Goal: Information Seeking & Learning: Understand process/instructions

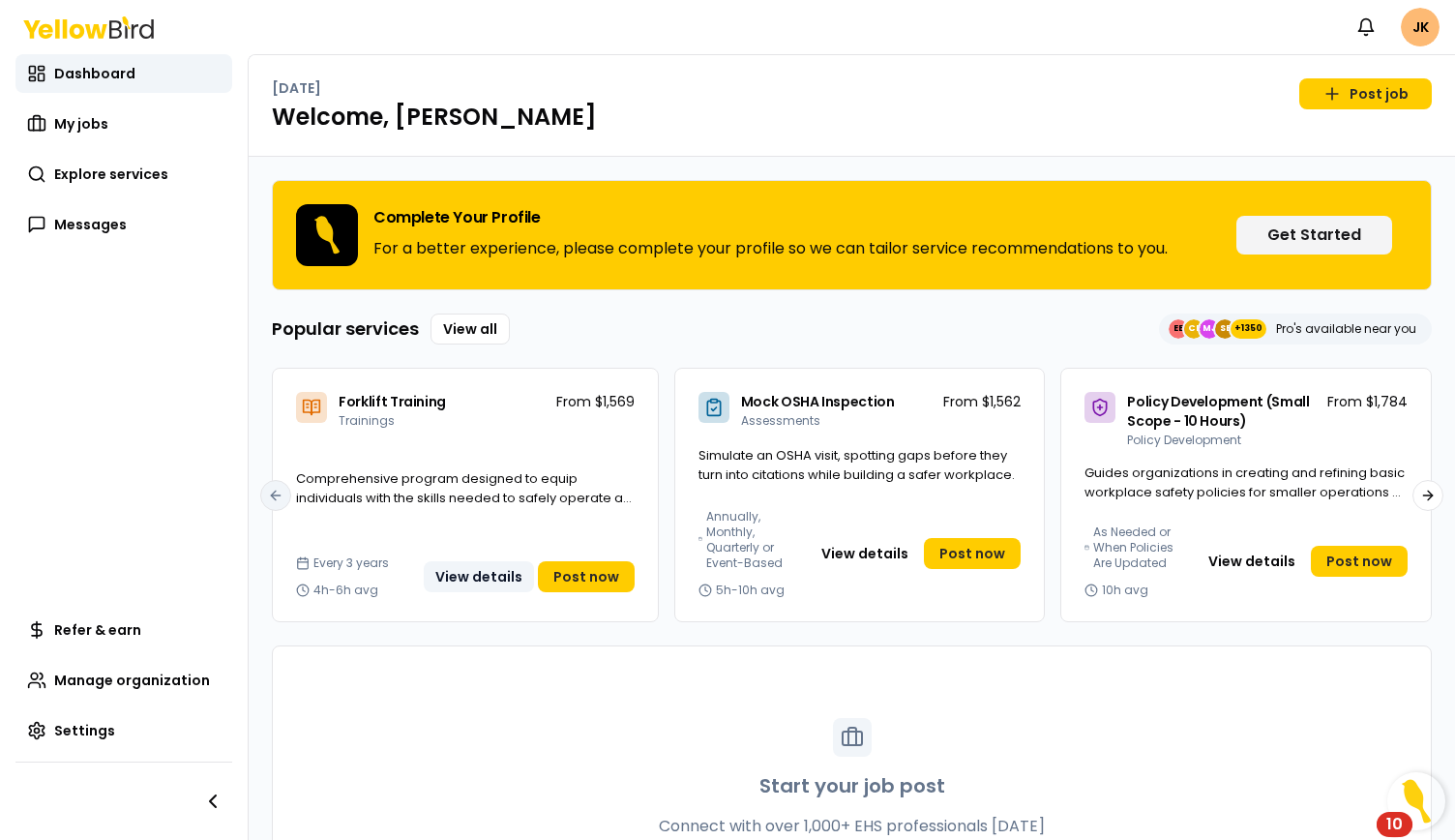
click at [466, 577] on button "View details" at bounding box center [479, 576] width 111 height 31
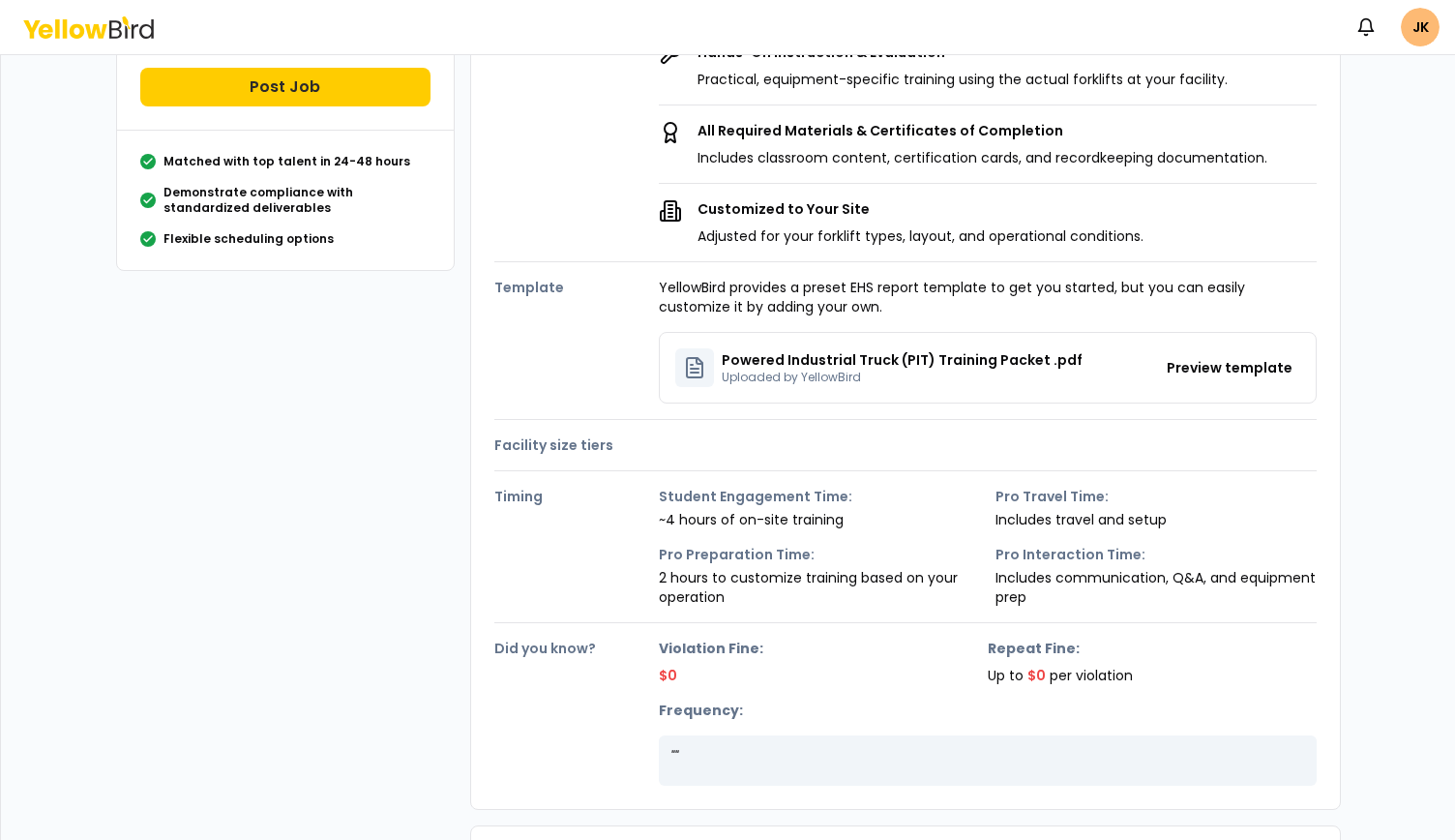
scroll to position [290, 0]
